Goal: Task Accomplishment & Management: Use online tool/utility

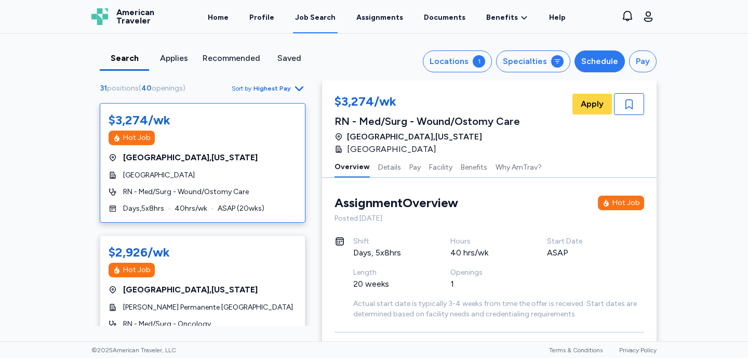
click at [607, 62] on div "Schedule" at bounding box center [599, 61] width 37 height 12
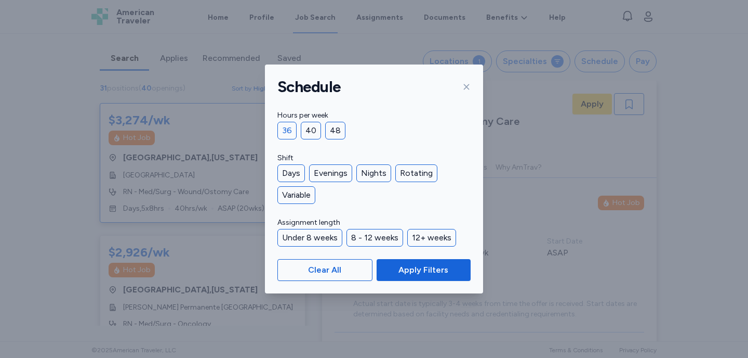
click at [284, 128] on div "36" at bounding box center [286, 131] width 19 height 18
click at [295, 171] on div "Days" at bounding box center [291, 173] width 28 height 18
click at [333, 173] on div "Evenings" at bounding box center [330, 173] width 43 height 18
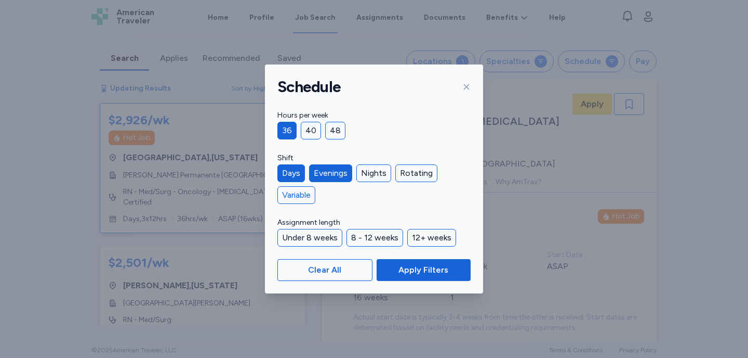
click at [298, 192] on div "Variable" at bounding box center [296, 195] width 38 height 18
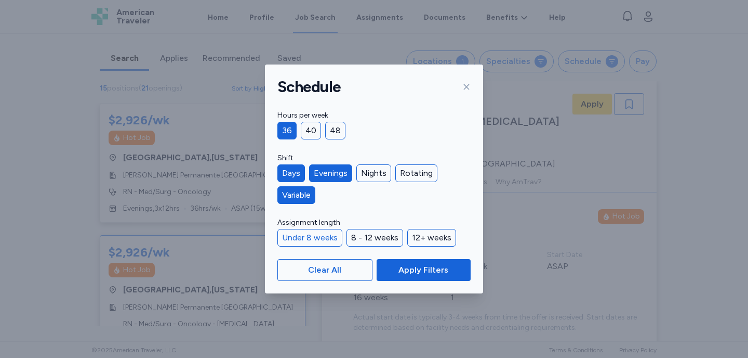
click at [317, 237] on div "Under 8 weeks" at bounding box center [309, 238] width 65 height 18
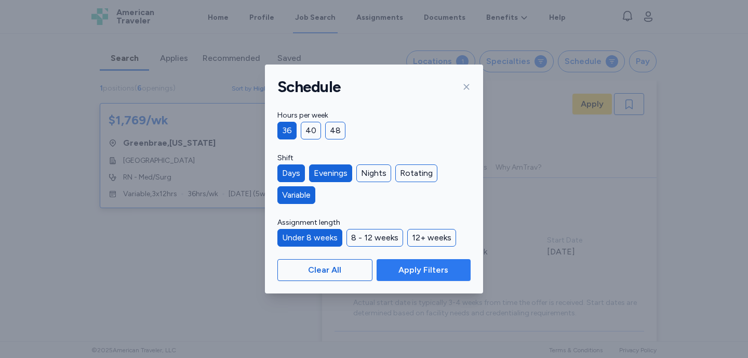
click at [427, 275] on span "Apply Filters" at bounding box center [424, 269] width 50 height 12
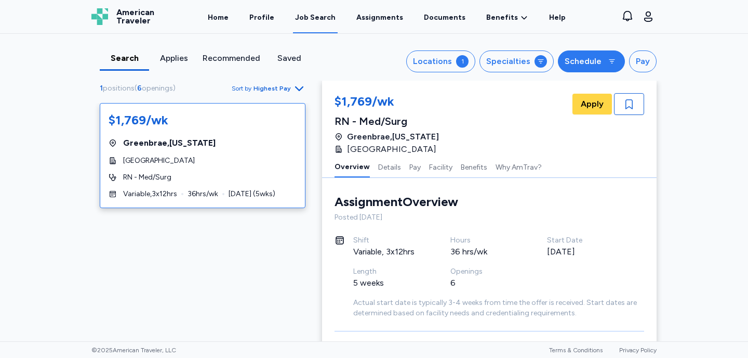
click at [582, 61] on div "Schedule" at bounding box center [583, 61] width 37 height 12
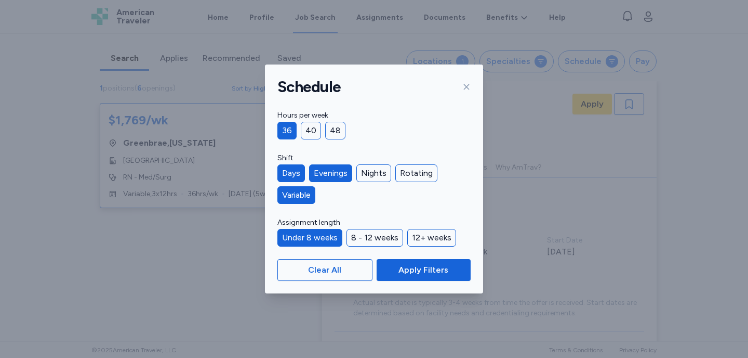
click at [328, 242] on div "Under 8 weeks" at bounding box center [309, 238] width 65 height 18
click at [426, 269] on span "Apply Filters" at bounding box center [424, 269] width 50 height 12
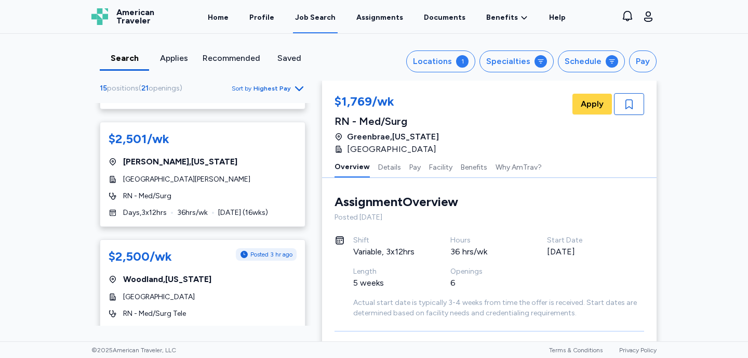
scroll to position [372, 0]
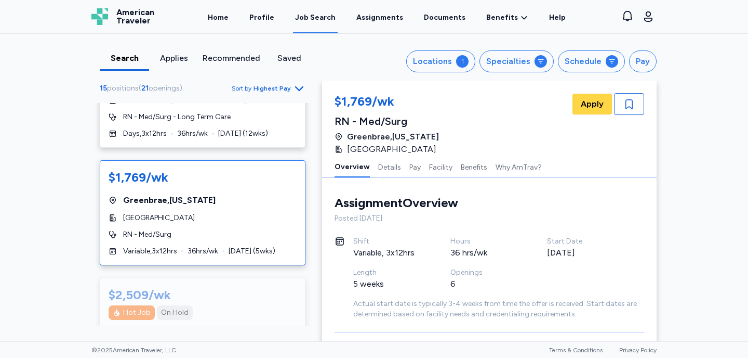
scroll to position [1513, 0]
